Goal: Use online tool/utility

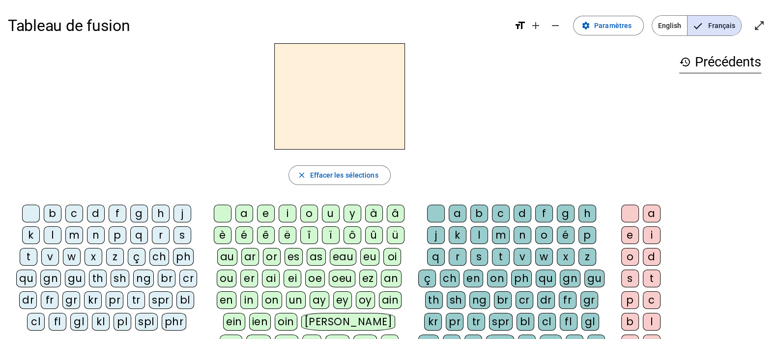
click at [333, 258] on div "eau" at bounding box center [343, 257] width 27 height 18
click at [109, 215] on div "f" at bounding box center [118, 214] width 18 height 18
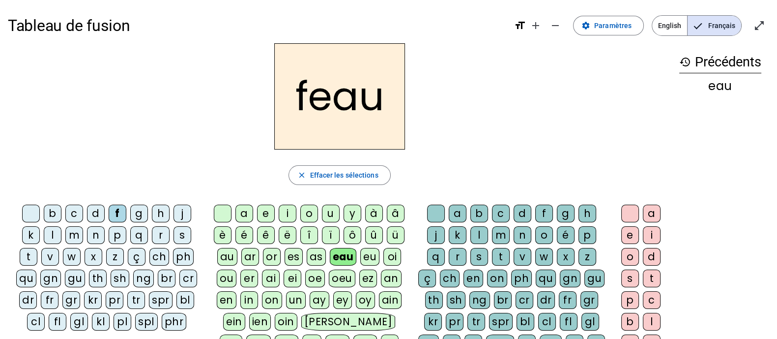
click at [59, 248] on div "v" at bounding box center [50, 257] width 18 height 18
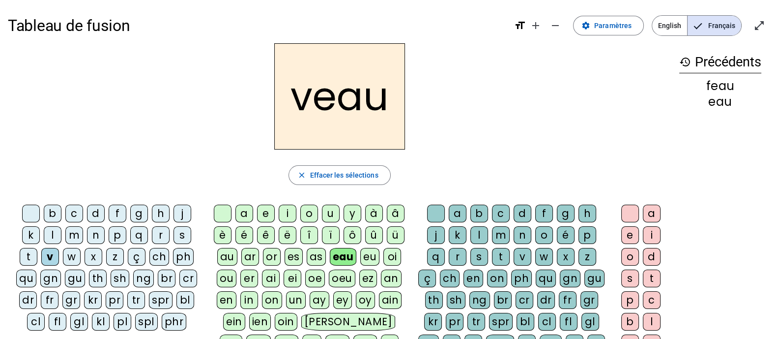
click at [174, 232] on div "s" at bounding box center [183, 235] width 18 height 18
click at [44, 215] on div "b" at bounding box center [53, 214] width 18 height 18
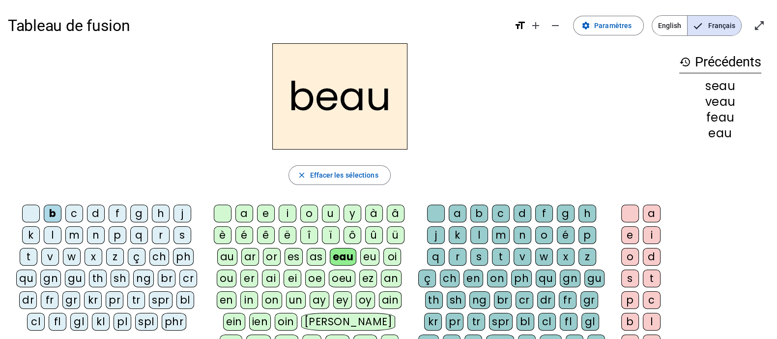
click at [366, 258] on div "eu" at bounding box center [369, 257] width 19 height 18
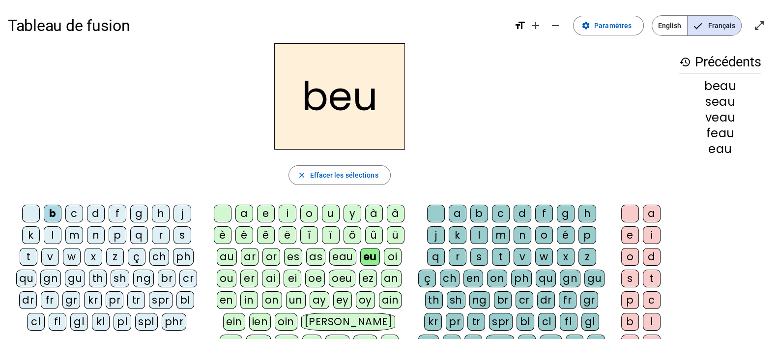
click at [22, 211] on div at bounding box center [31, 214] width 18 height 18
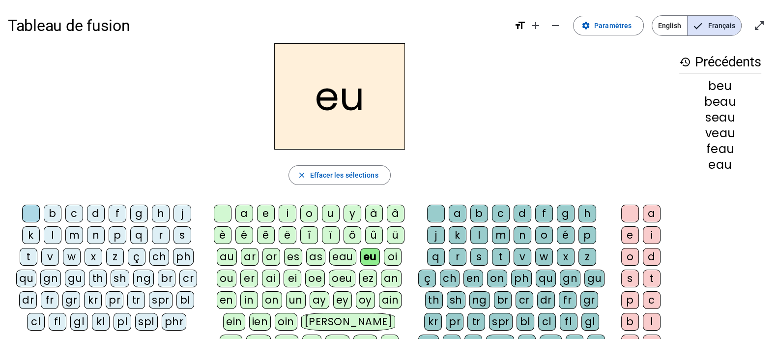
click at [44, 210] on div "b" at bounding box center [53, 214] width 18 height 18
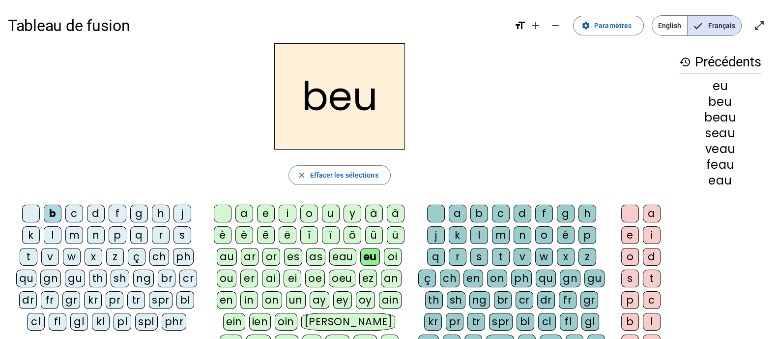
click at [109, 217] on div "f" at bounding box center [118, 214] width 18 height 18
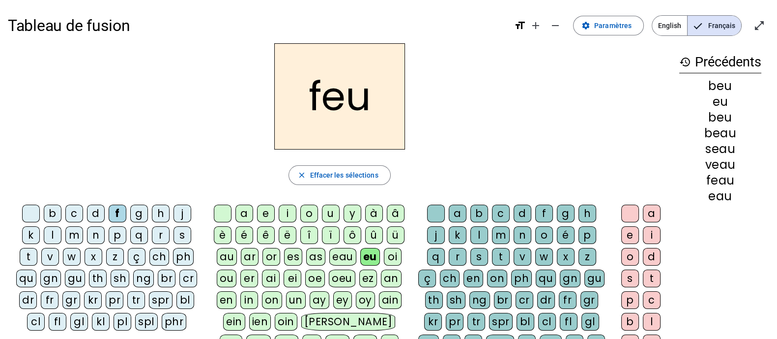
click at [87, 219] on div "d" at bounding box center [96, 214] width 18 height 18
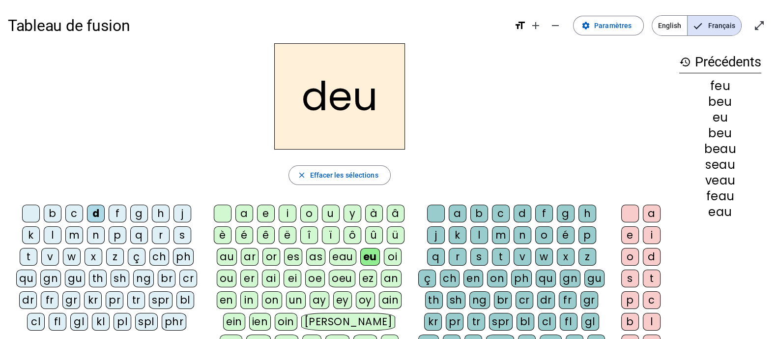
click at [65, 237] on div "m" at bounding box center [74, 235] width 18 height 18
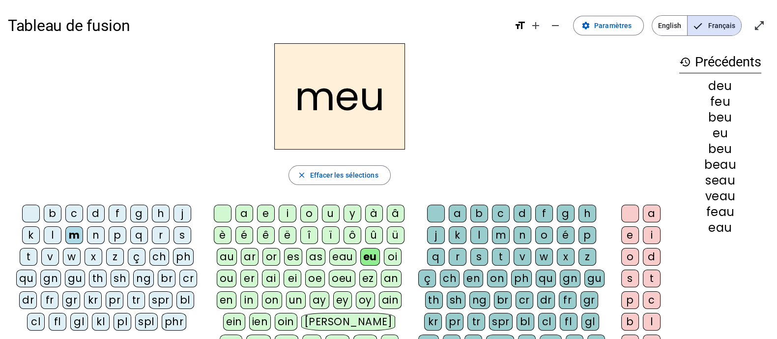
click at [223, 299] on div "en" at bounding box center [227, 300] width 20 height 18
click at [152, 233] on div "r" at bounding box center [161, 235] width 18 height 18
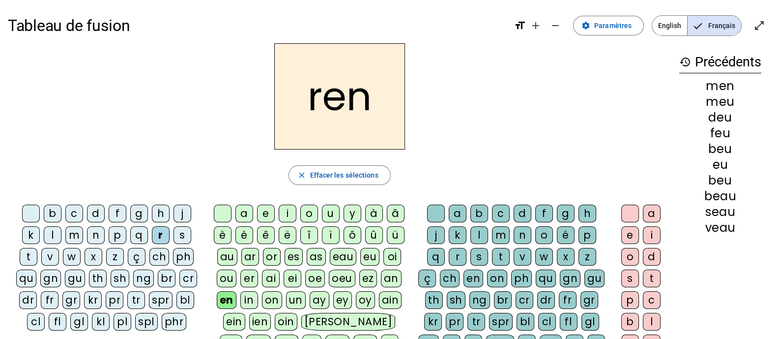
click at [41, 248] on letter-bubble "t" at bounding box center [31, 259] width 22 height 22
click at [44, 237] on div "l" at bounding box center [53, 235] width 18 height 18
click at [63, 258] on div "w" at bounding box center [72, 257] width 18 height 18
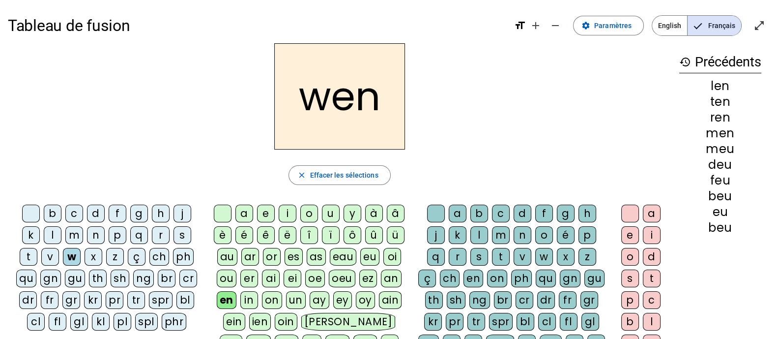
click at [390, 260] on div "oi" at bounding box center [393, 257] width 18 height 18
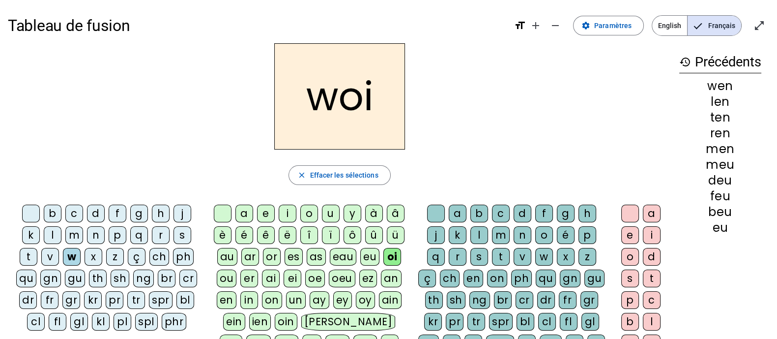
click at [149, 257] on div "ch" at bounding box center [159, 257] width 20 height 18
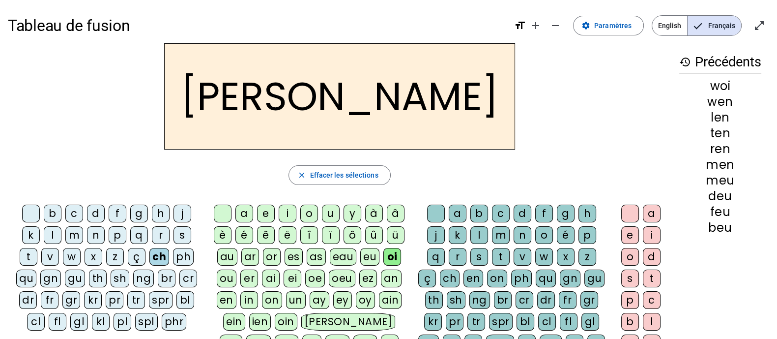
click at [226, 219] on div at bounding box center [223, 214] width 18 height 18
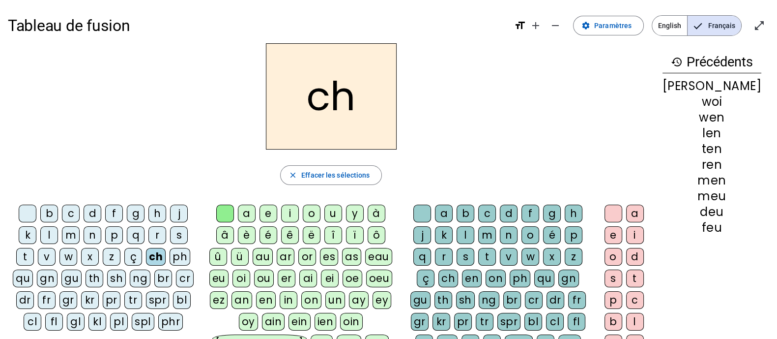
click at [27, 216] on div at bounding box center [28, 214] width 18 height 18
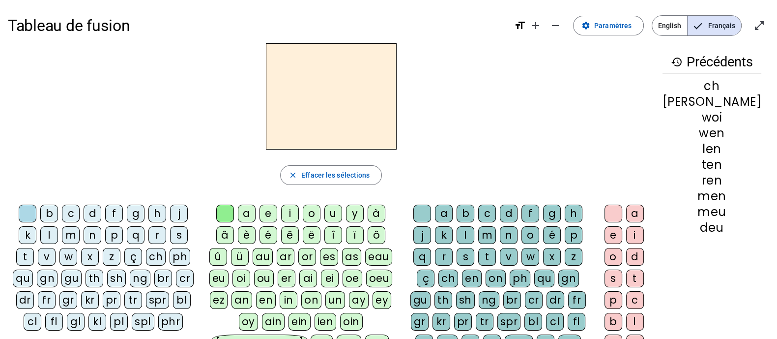
click at [250, 269] on div "oi" at bounding box center [242, 278] width 18 height 18
click at [146, 255] on div "ch" at bounding box center [156, 257] width 20 height 18
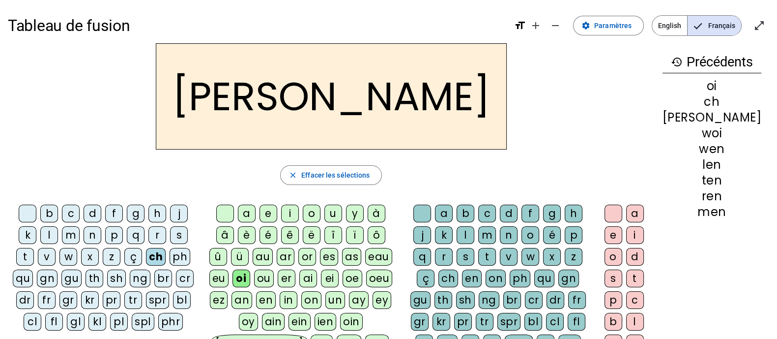
click at [59, 256] on div "w" at bounding box center [68, 257] width 18 height 18
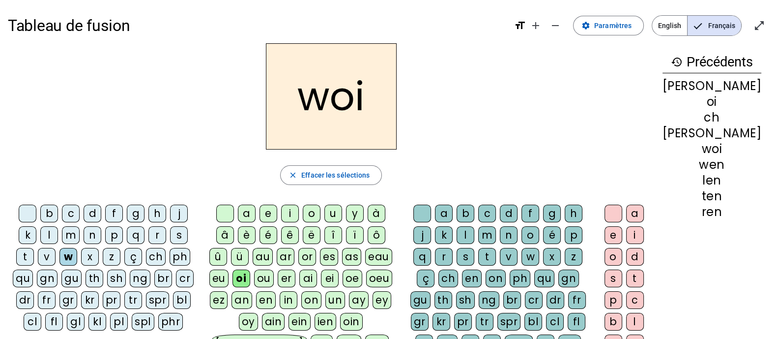
click at [34, 248] on div "t" at bounding box center [25, 257] width 18 height 18
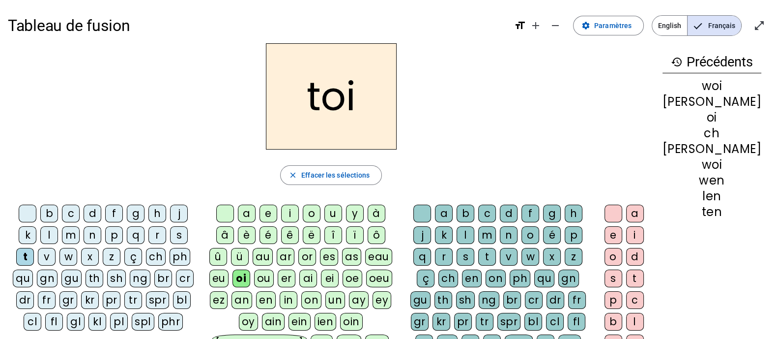
click at [148, 237] on div "r" at bounding box center [157, 235] width 18 height 18
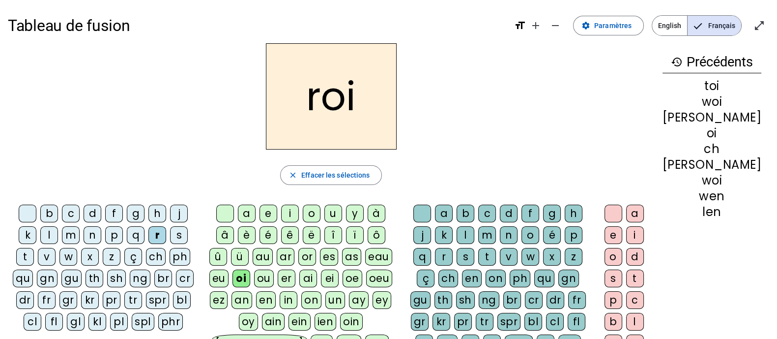
click at [84, 211] on div "d" at bounding box center [93, 214] width 18 height 18
